Goal: Obtain resource: Download file/media

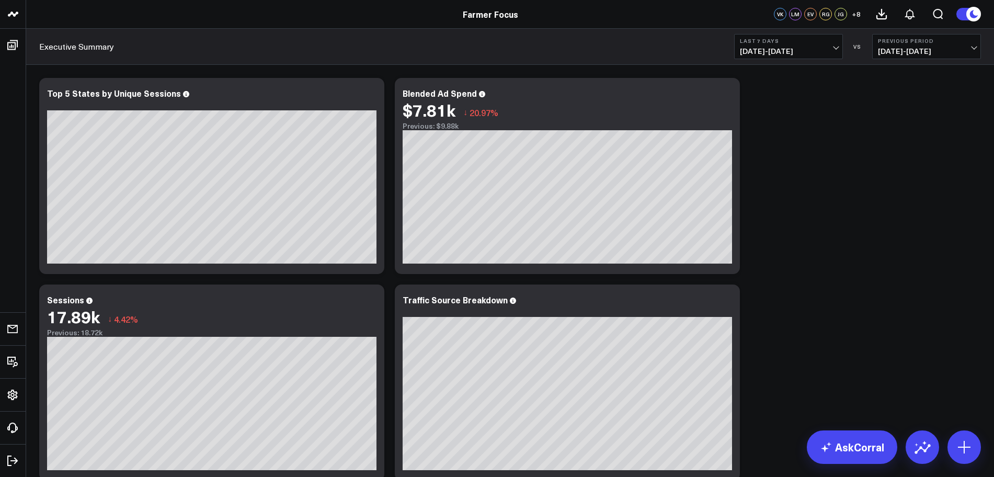
click at [834, 44] on button "Last 7 Days [DATE] - [DATE]" at bounding box center [788, 46] width 109 height 25
click at [797, 109] on link "Last 30 Days" at bounding box center [789, 110] width 108 height 20
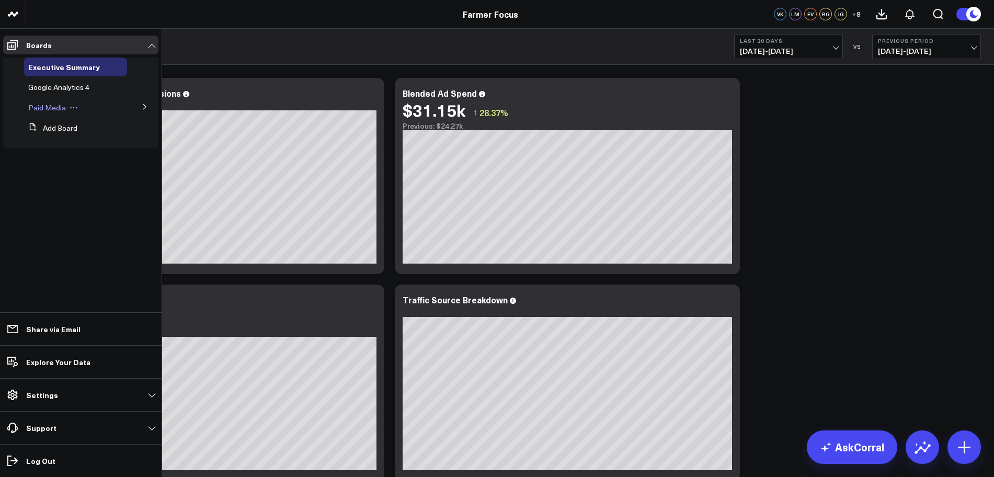
click at [68, 105] on button at bounding box center [74, 108] width 16 height 8
click at [54, 110] on span "Paid Media" at bounding box center [47, 108] width 38 height 10
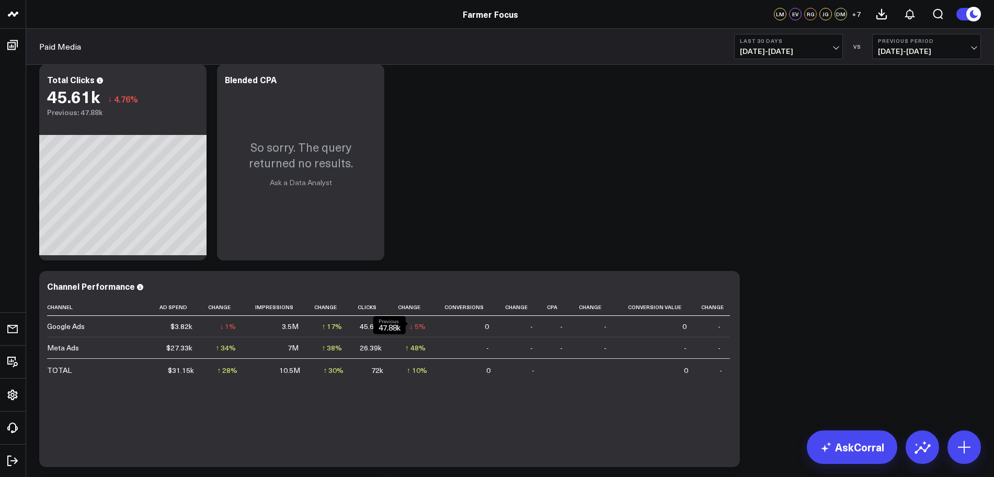
scroll to position [281, 0]
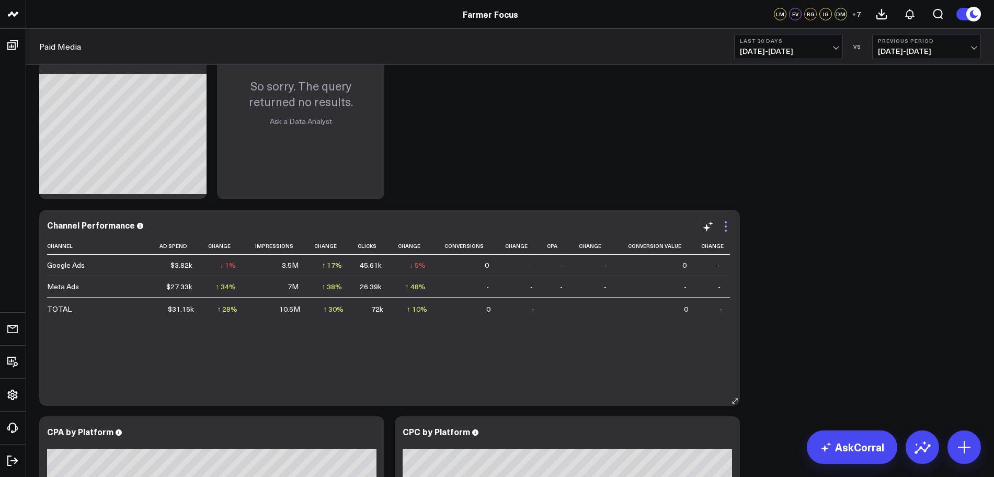
click at [728, 231] on icon at bounding box center [726, 226] width 13 height 13
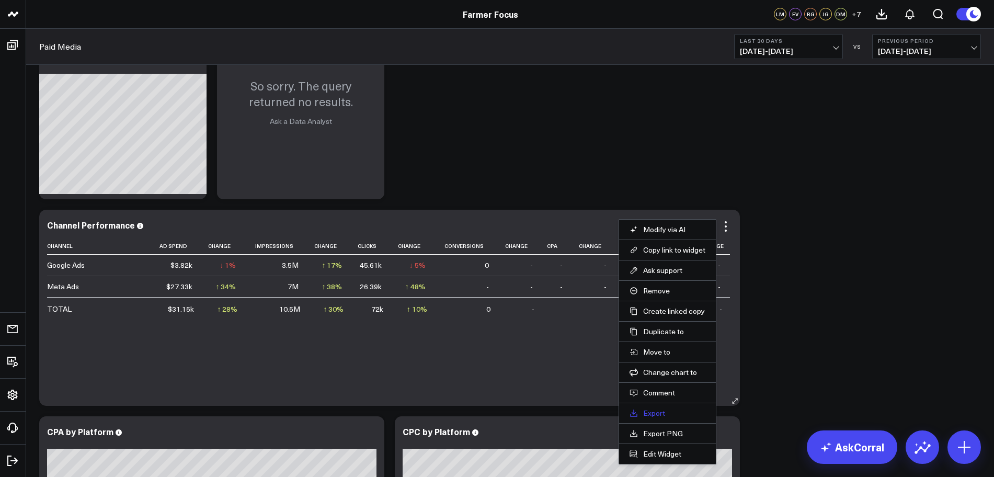
click at [656, 413] on link "Export" at bounding box center [668, 413] width 76 height 9
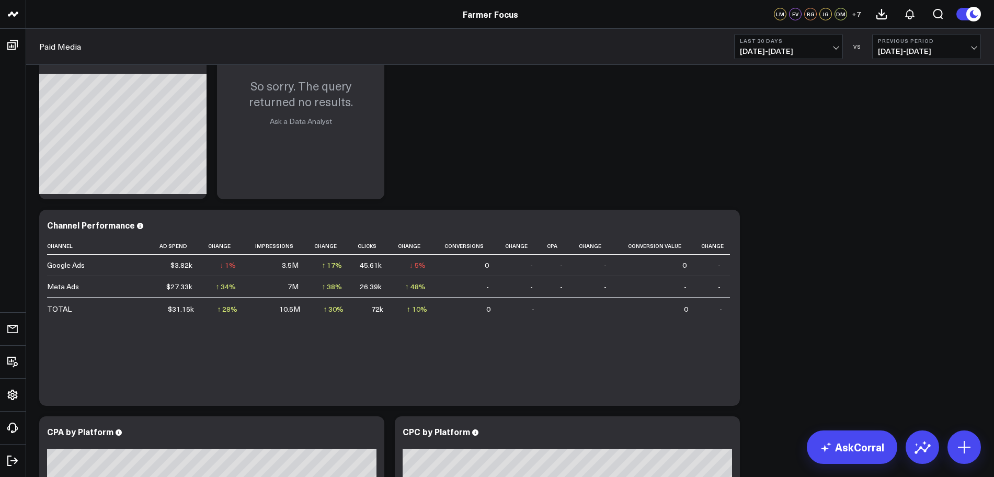
click at [829, 50] on span "[DATE] - [DATE]" at bounding box center [788, 51] width 97 height 8
click at [770, 332] on link "Custom Dates" at bounding box center [789, 334] width 108 height 20
select select "8"
select select "2025"
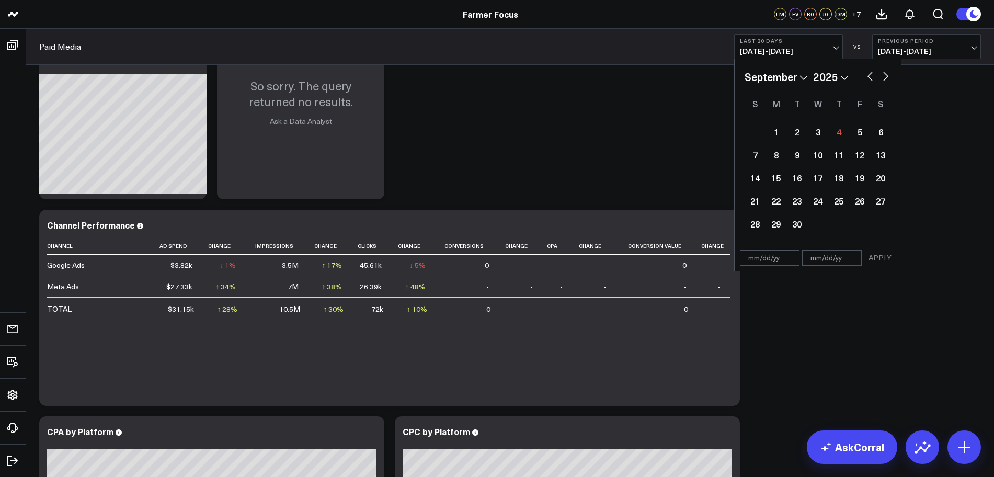
click at [869, 78] on button "button" at bounding box center [870, 75] width 10 height 13
select select "7"
select select "2025"
click at [836, 164] on div "7" at bounding box center [839, 154] width 21 height 21
type input "[DATE]"
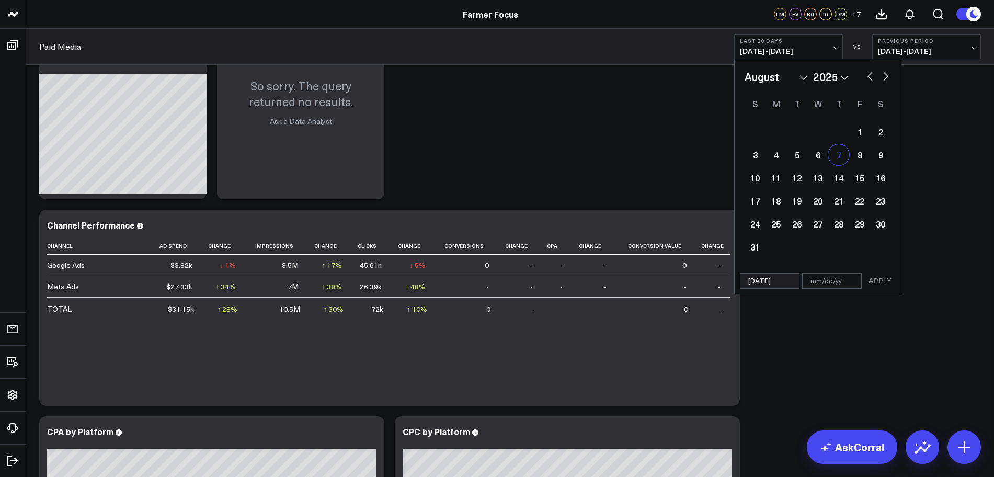
select select "7"
select select "2025"
click at [887, 78] on button "button" at bounding box center [886, 75] width 10 height 13
select select "8"
select select "2025"
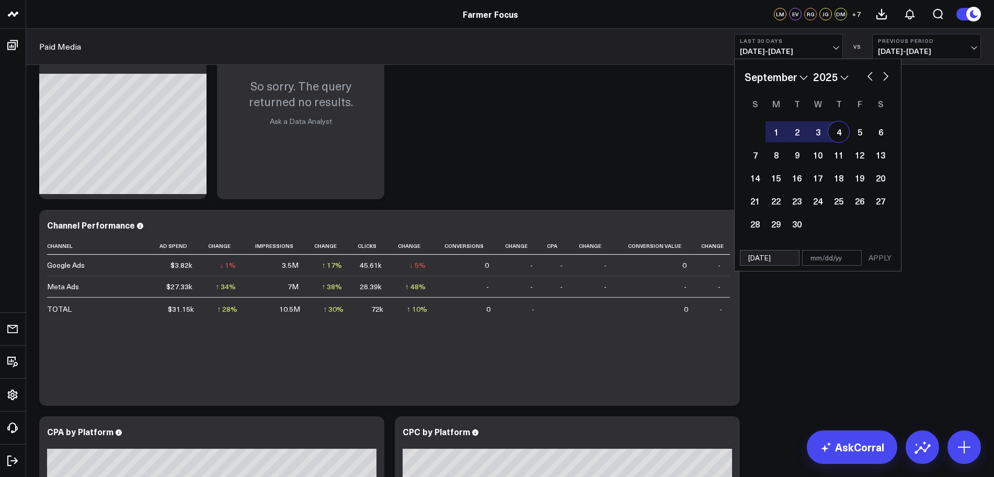
click at [836, 138] on div "4" at bounding box center [839, 131] width 21 height 21
type input "[DATE]"
select select "8"
select select "2025"
click at [879, 262] on button "APPLY" at bounding box center [880, 258] width 31 height 16
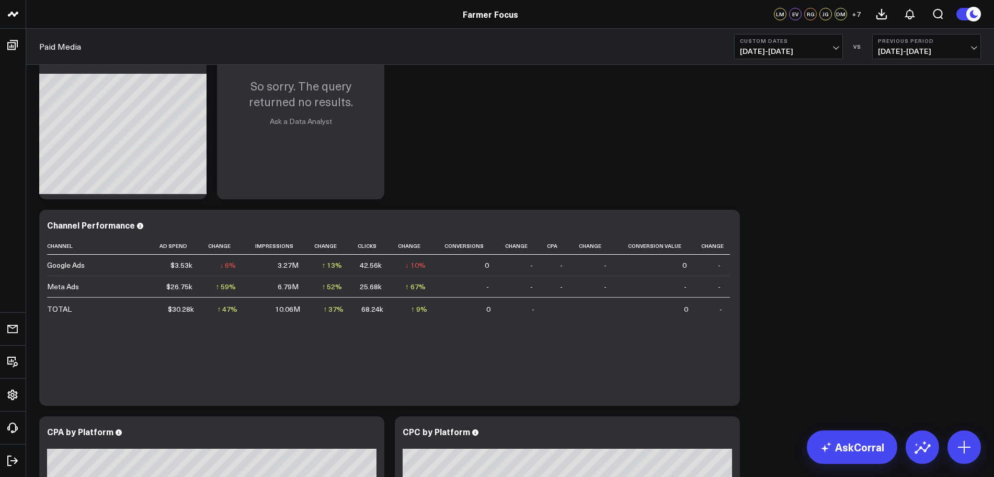
click at [839, 41] on button "Custom Dates [DATE] - [DATE]" at bounding box center [788, 46] width 109 height 25
click at [778, 106] on link "Last 30 Days" at bounding box center [789, 110] width 108 height 20
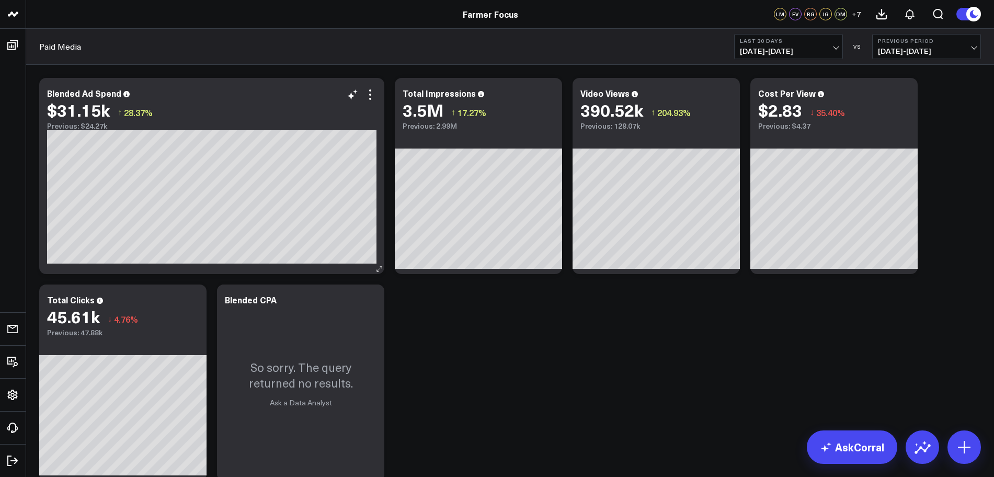
scroll to position [390, 0]
